Goal: Navigation & Orientation: Find specific page/section

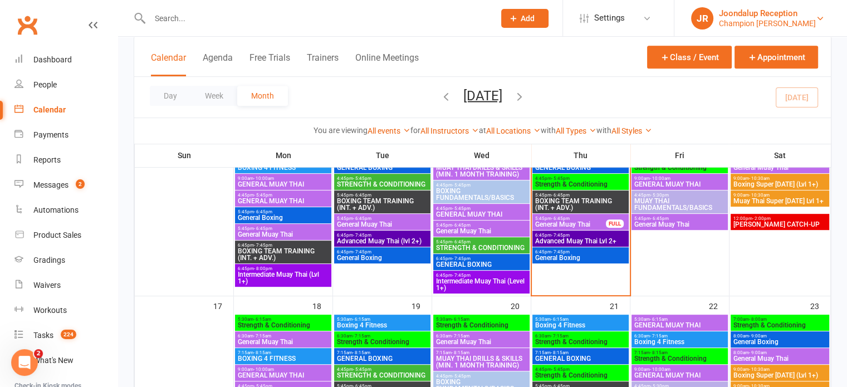
click at [786, 24] on div "Champion Gym Joondalup" at bounding box center [767, 23] width 97 height 10
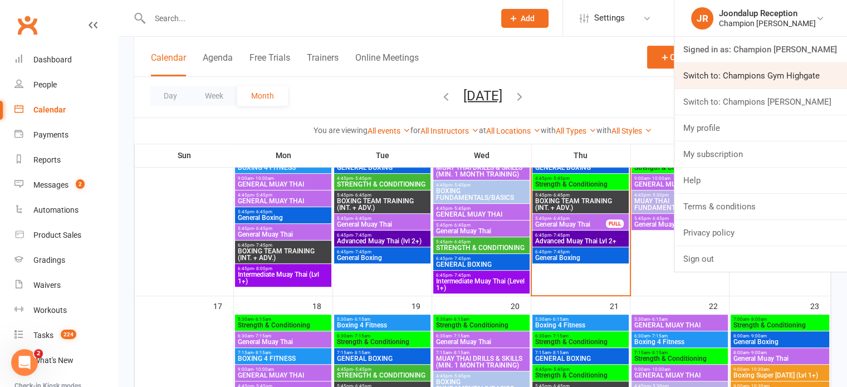
click at [783, 67] on link "Switch to: Champions Gym Highgate" at bounding box center [761, 76] width 173 height 26
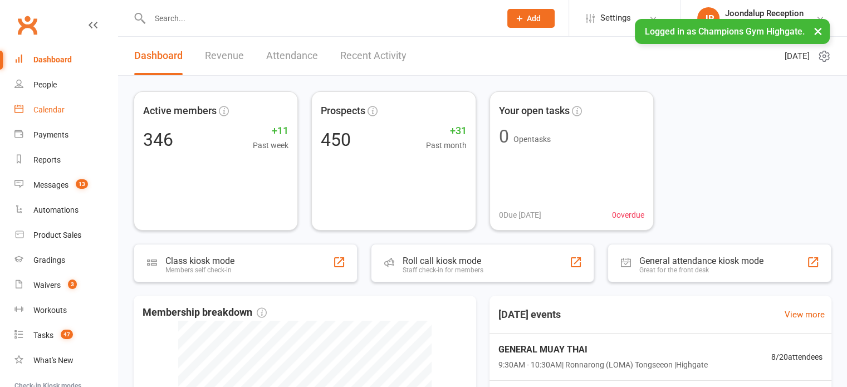
click at [76, 119] on link "Calendar" at bounding box center [65, 109] width 103 height 25
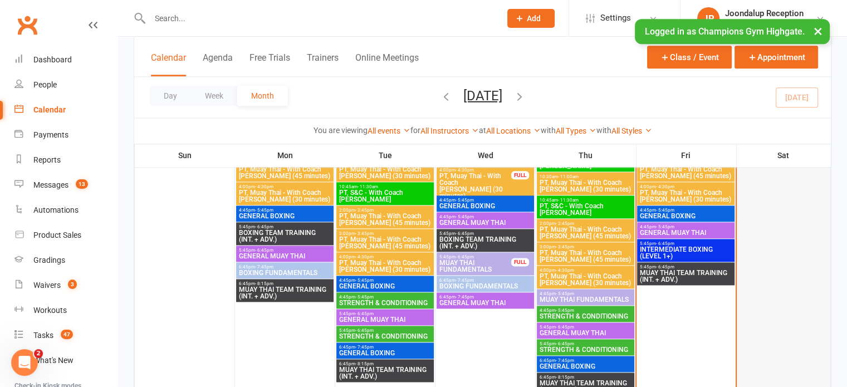
scroll to position [1378, 0]
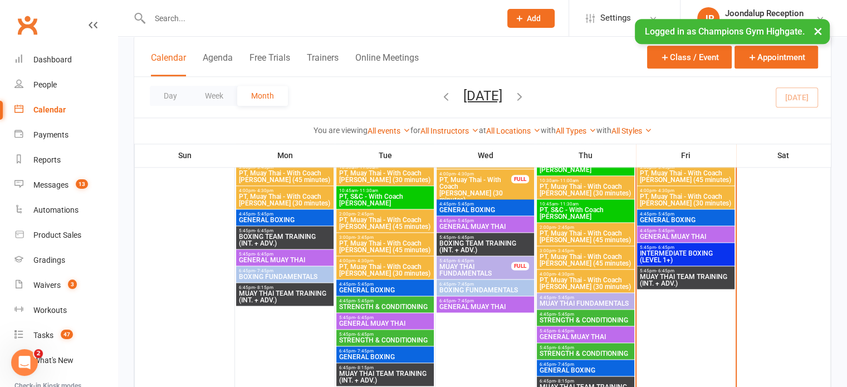
click at [818, 36] on button "×" at bounding box center [818, 31] width 20 height 24
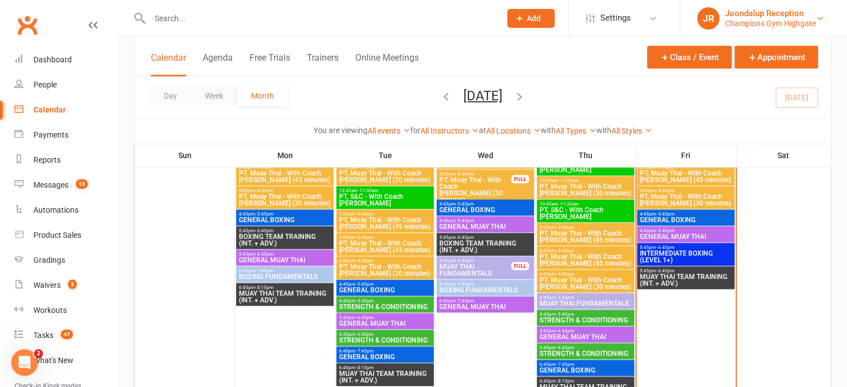
click at [795, 19] on div "Champions Gym Highgate" at bounding box center [770, 23] width 91 height 10
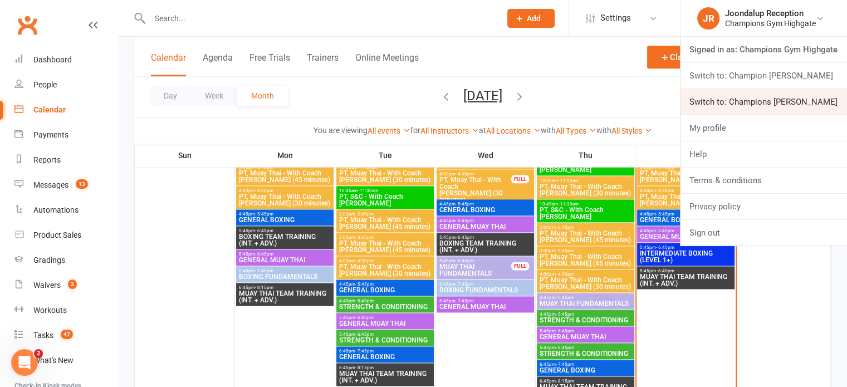
click at [792, 108] on link "Switch to: Champions Gym Myaree" at bounding box center [764, 102] width 167 height 26
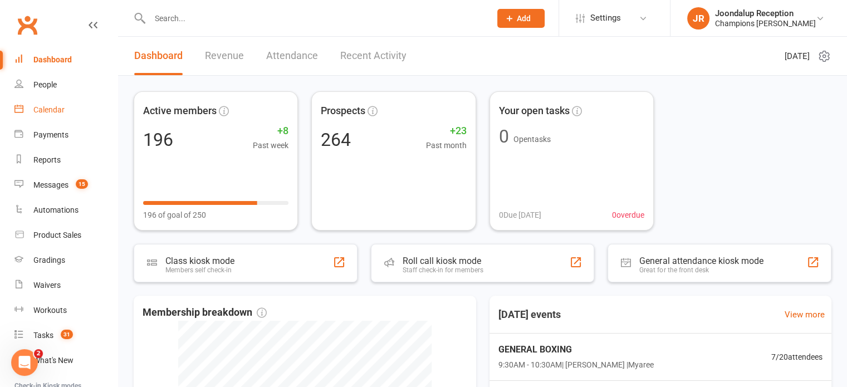
click at [62, 100] on link "Calendar" at bounding box center [65, 109] width 103 height 25
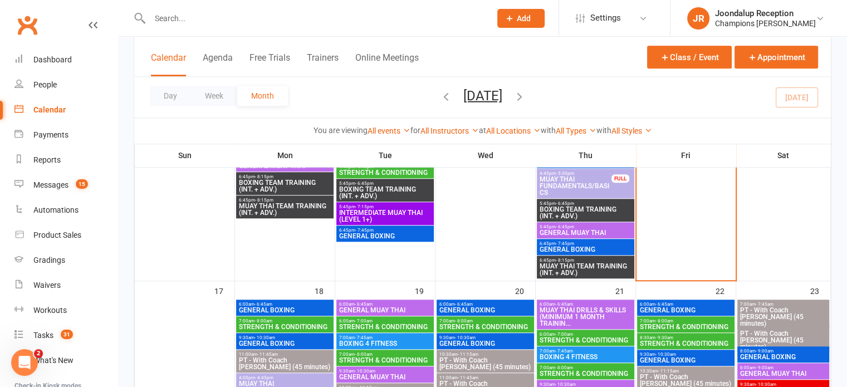
scroll to position [869, 0]
